Goal: Complete application form

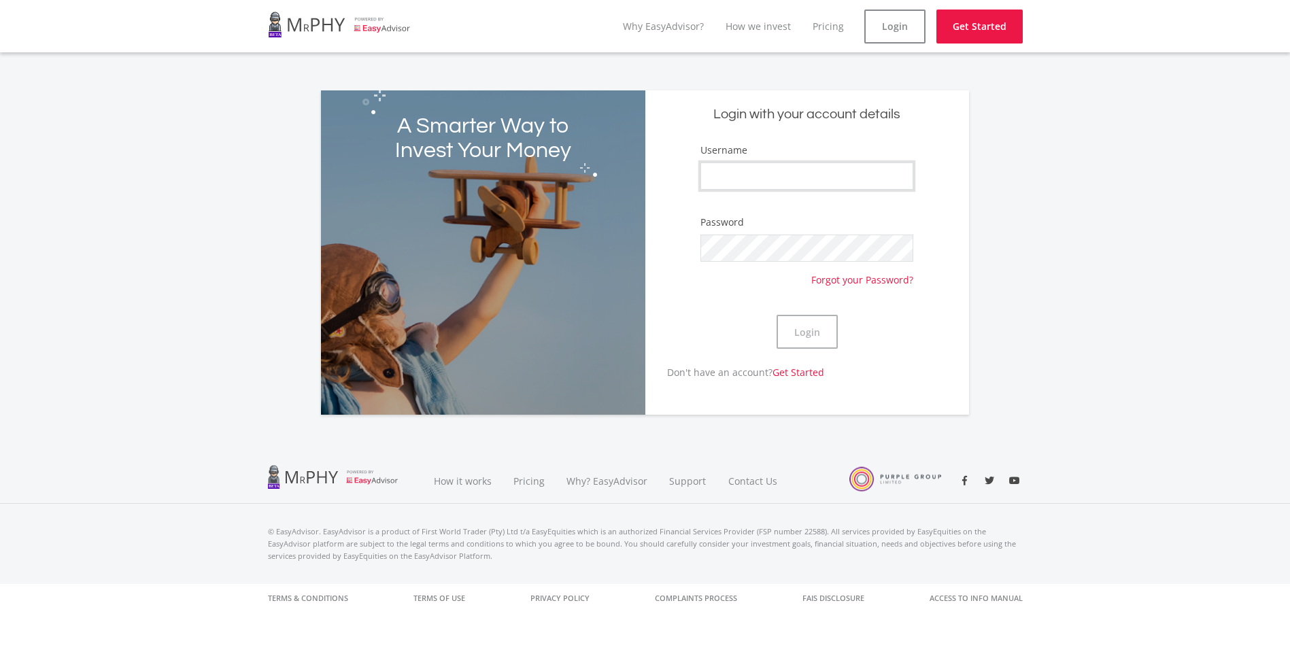
click at [778, 169] on input "Username" at bounding box center [806, 175] width 213 height 27
type input "funkmasterkiss"
click at [776, 315] on button "Login" at bounding box center [806, 332] width 61 height 34
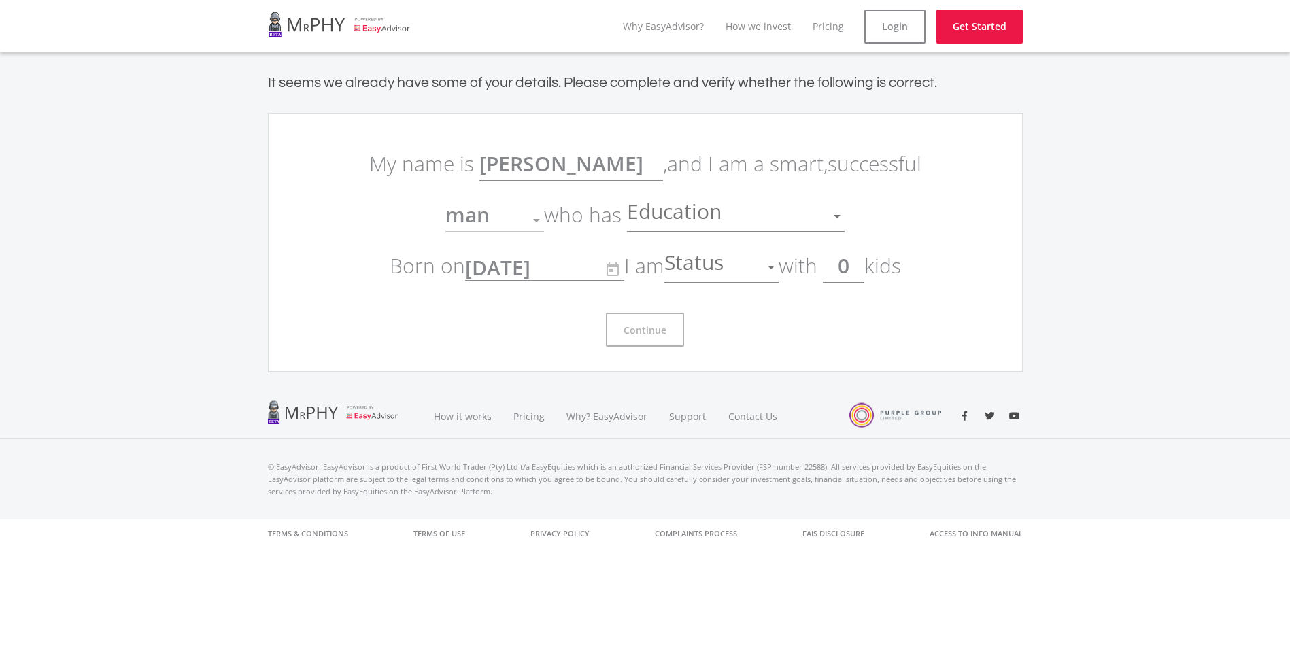
click at [812, 315] on div "Continue" at bounding box center [645, 324] width 571 height 45
click at [782, 269] on div at bounding box center [771, 267] width 26 height 26
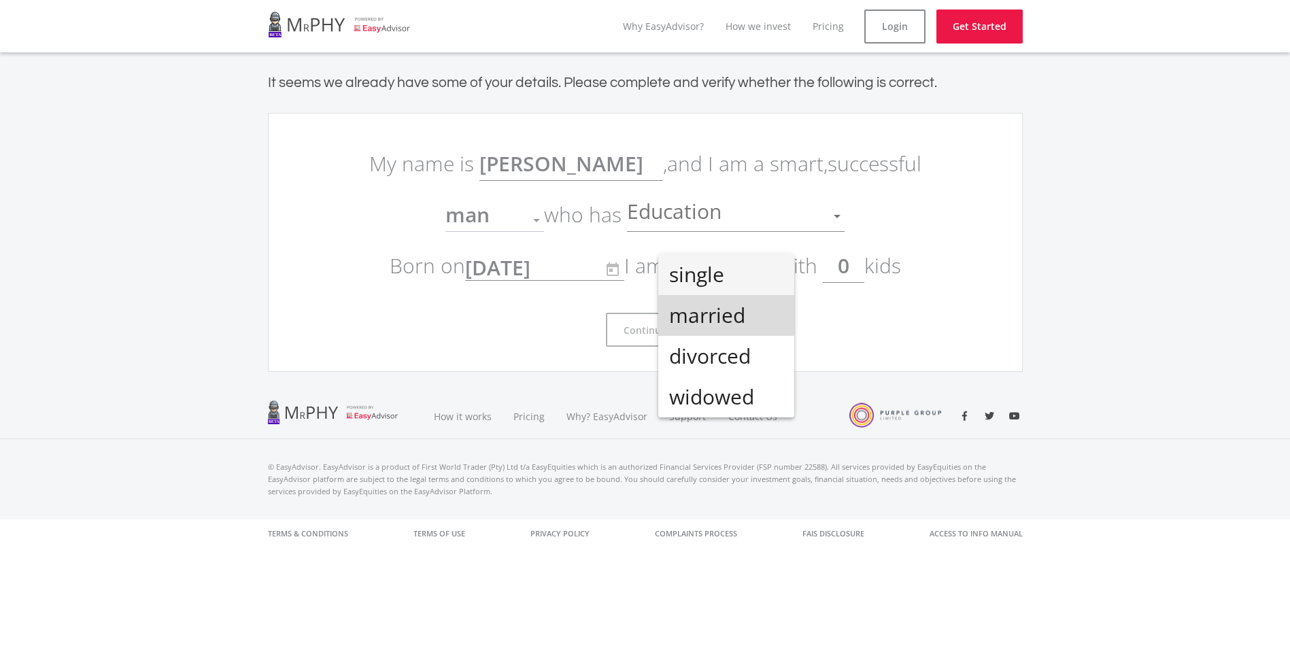
click at [748, 327] on span "married" at bounding box center [726, 315] width 114 height 41
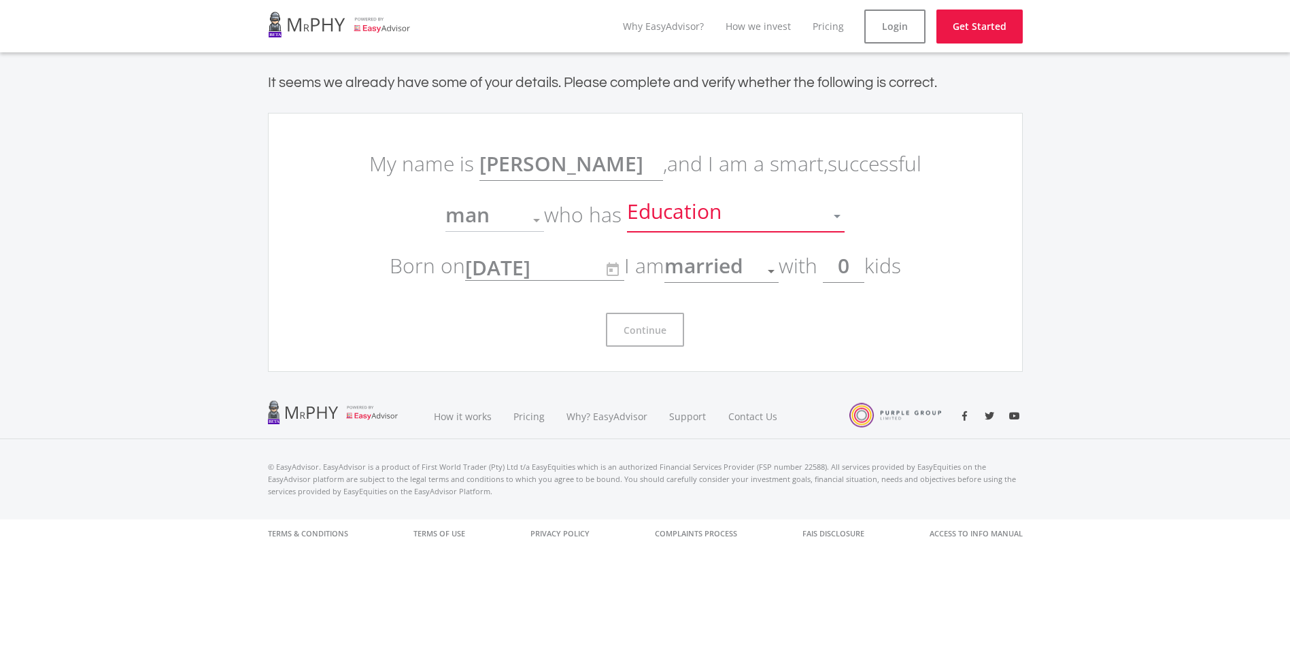
click at [831, 216] on div at bounding box center [837, 216] width 26 height 26
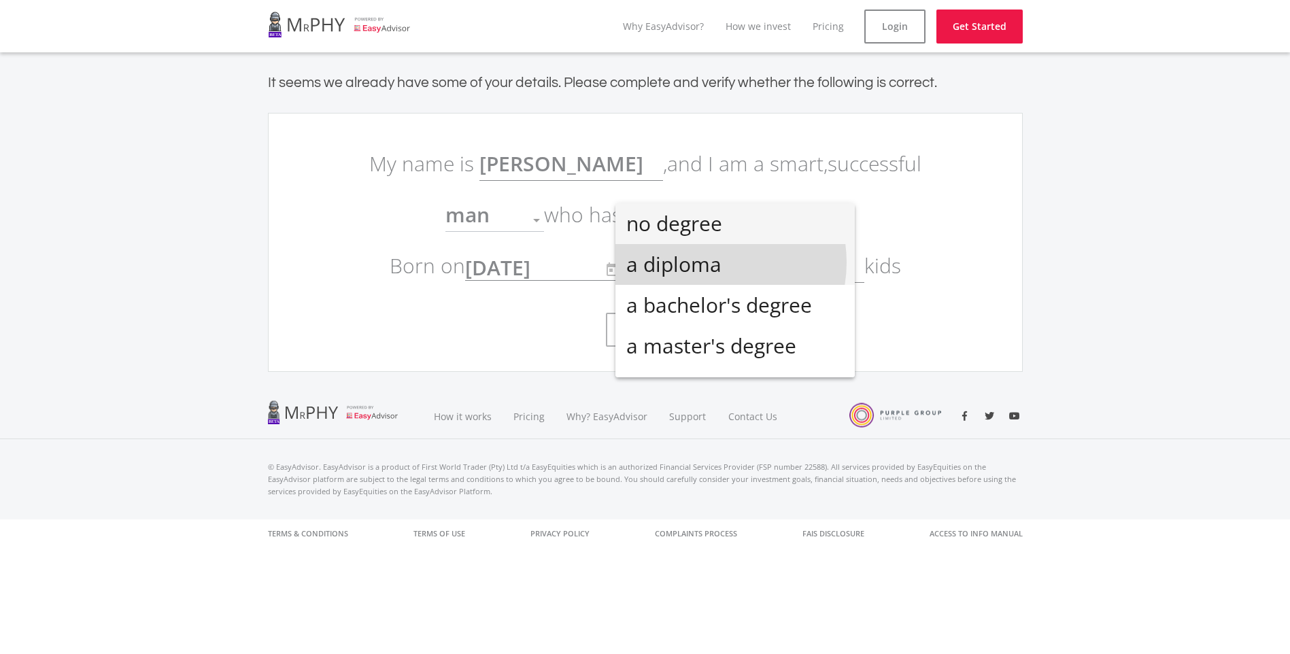
click at [708, 262] on span "a diploma" at bounding box center [735, 264] width 218 height 41
